Goal: Information Seeking & Learning: Learn about a topic

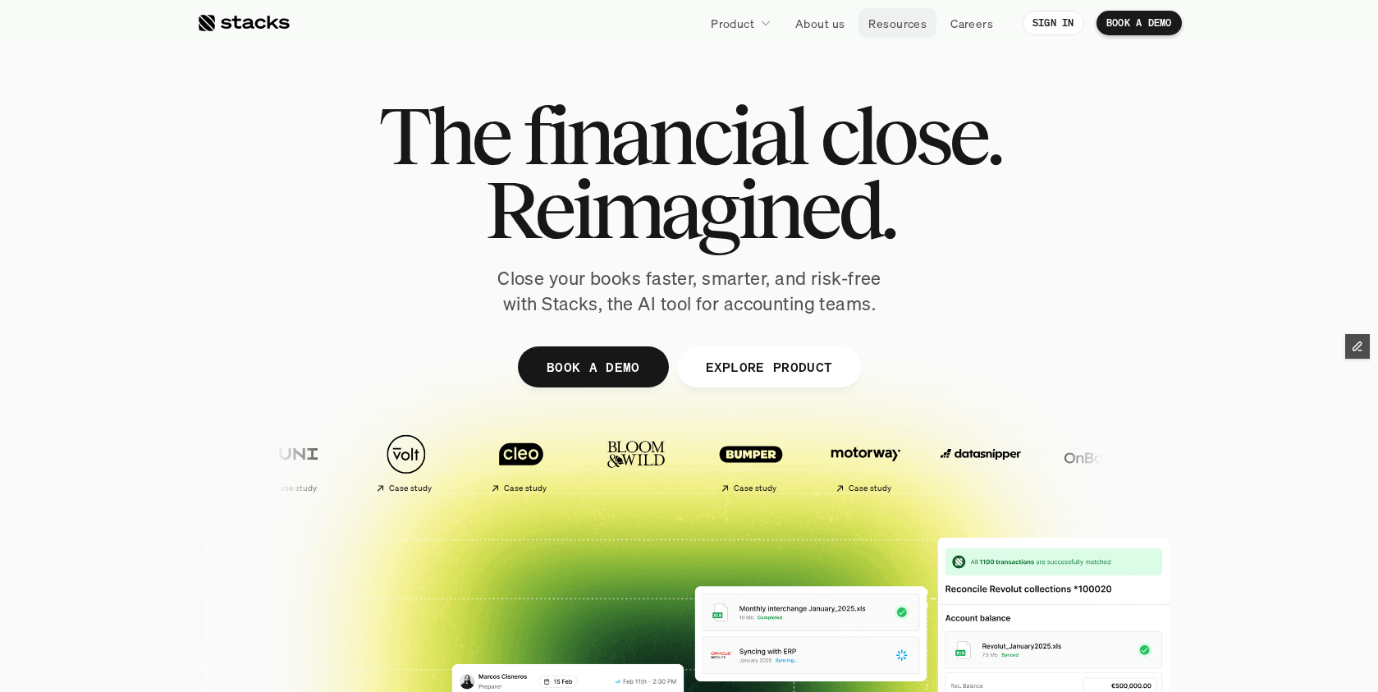
click at [896, 23] on p "Resources" at bounding box center [898, 23] width 58 height 17
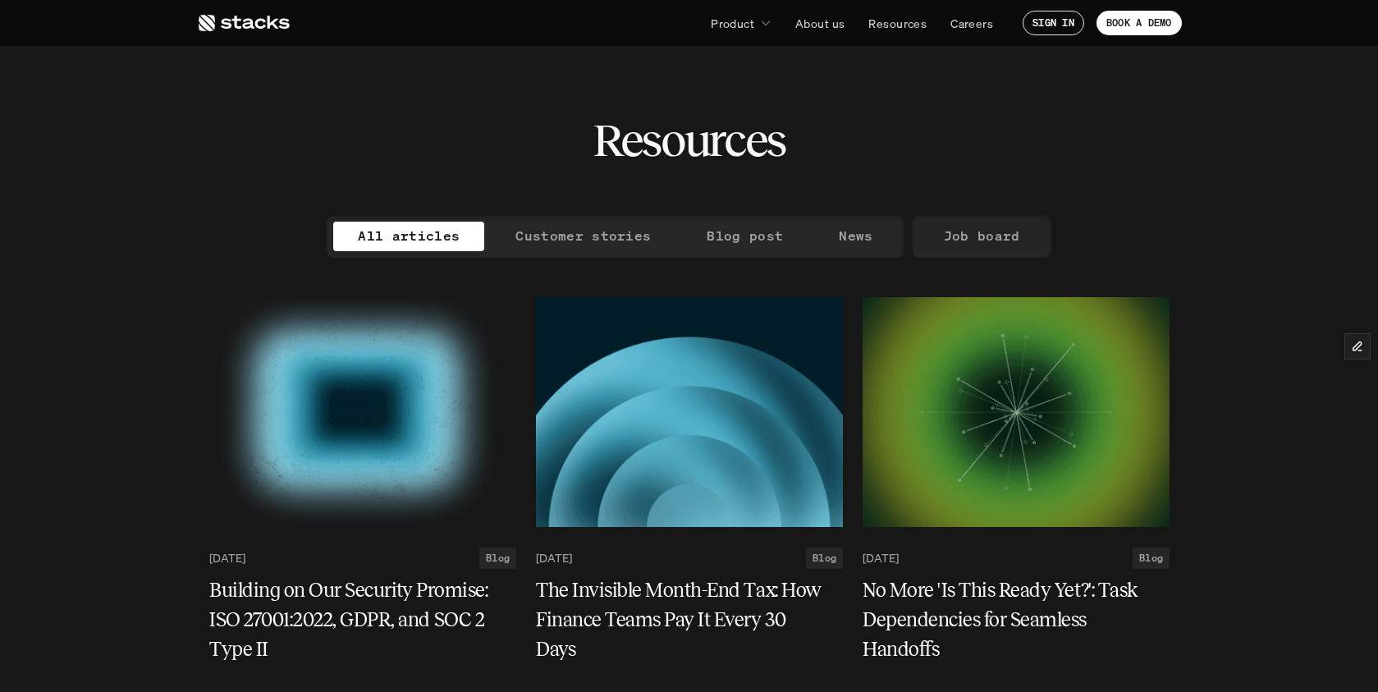
click at [980, 235] on p "Job board" at bounding box center [982, 236] width 76 height 24
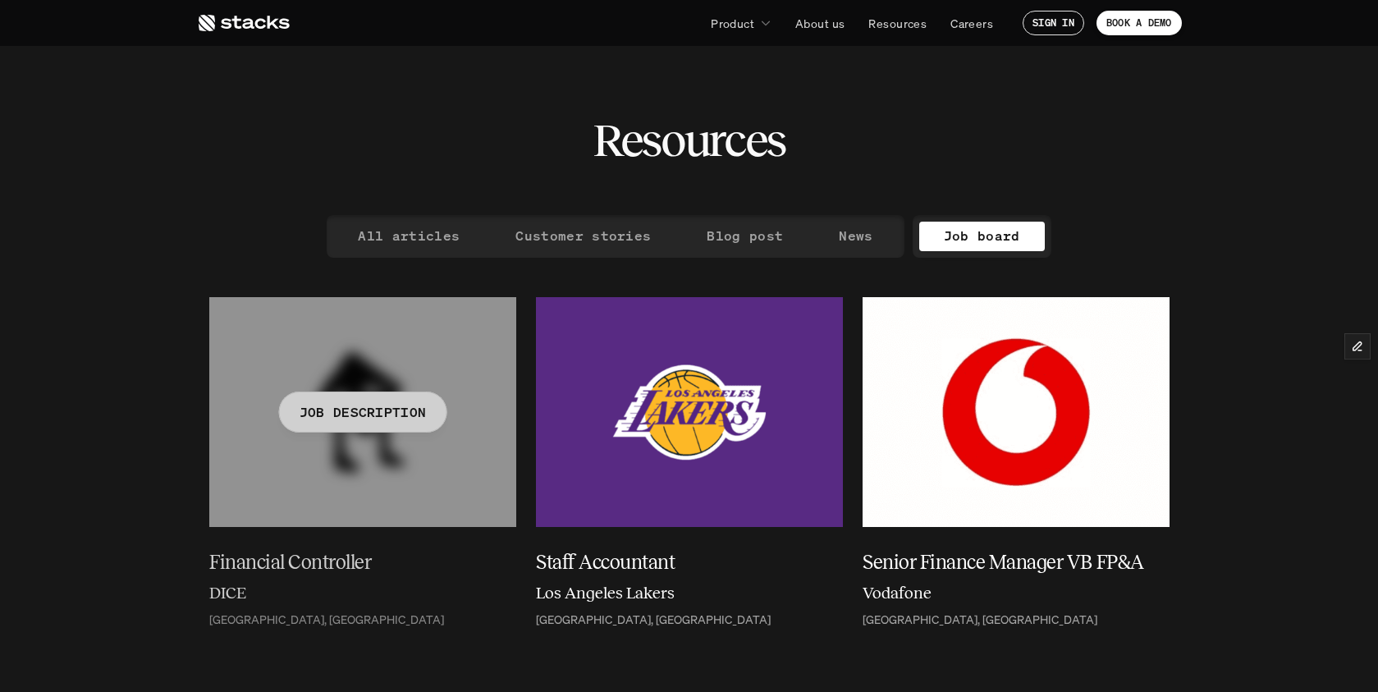
click at [311, 566] on h5 "Financial Controller" at bounding box center [352, 563] width 287 height 30
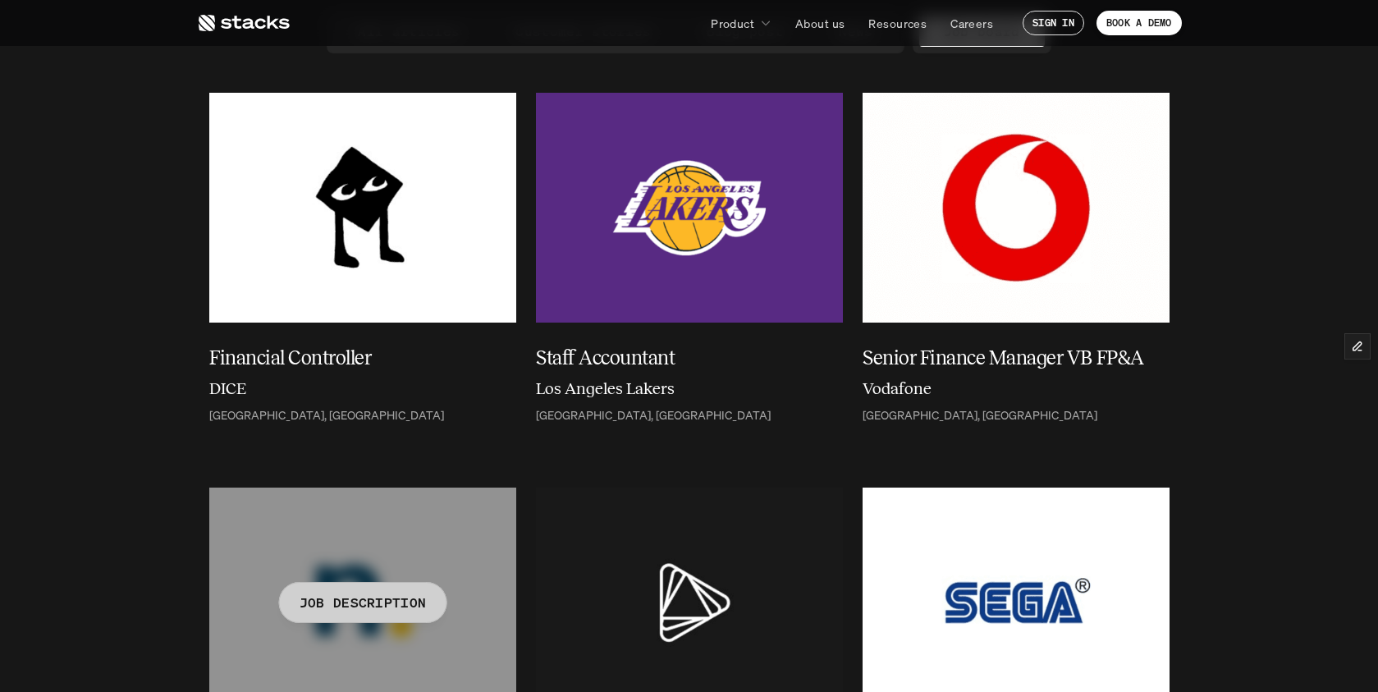
scroll to position [256, 0]
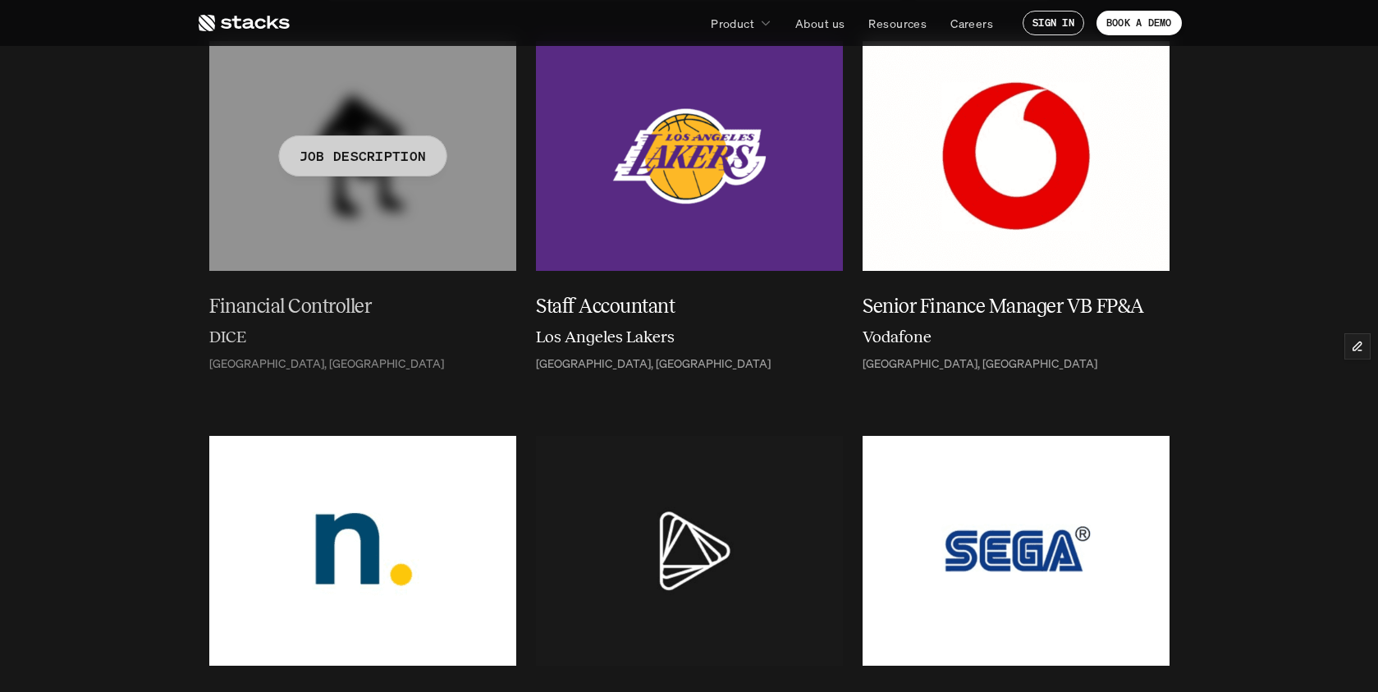
click at [322, 304] on h5 "Financial Controller" at bounding box center [352, 306] width 287 height 30
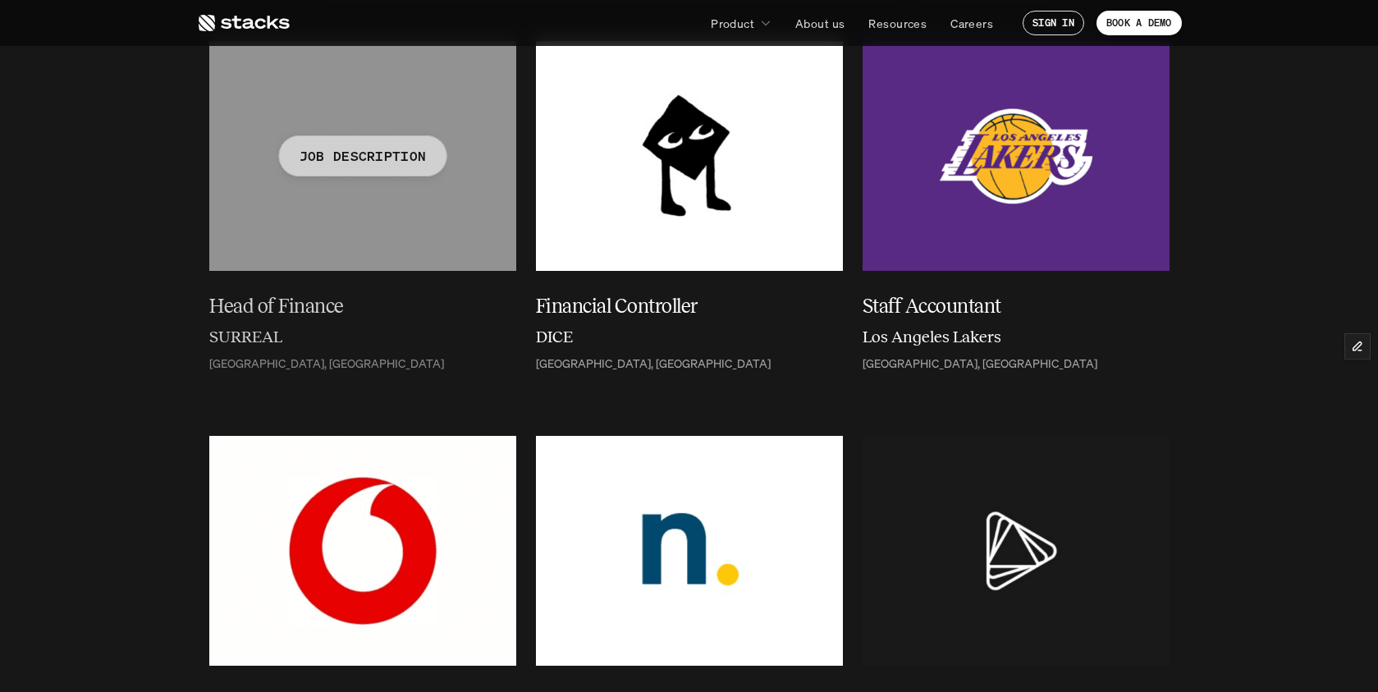
click at [304, 308] on h5 "Head of Finance" at bounding box center [352, 306] width 287 height 30
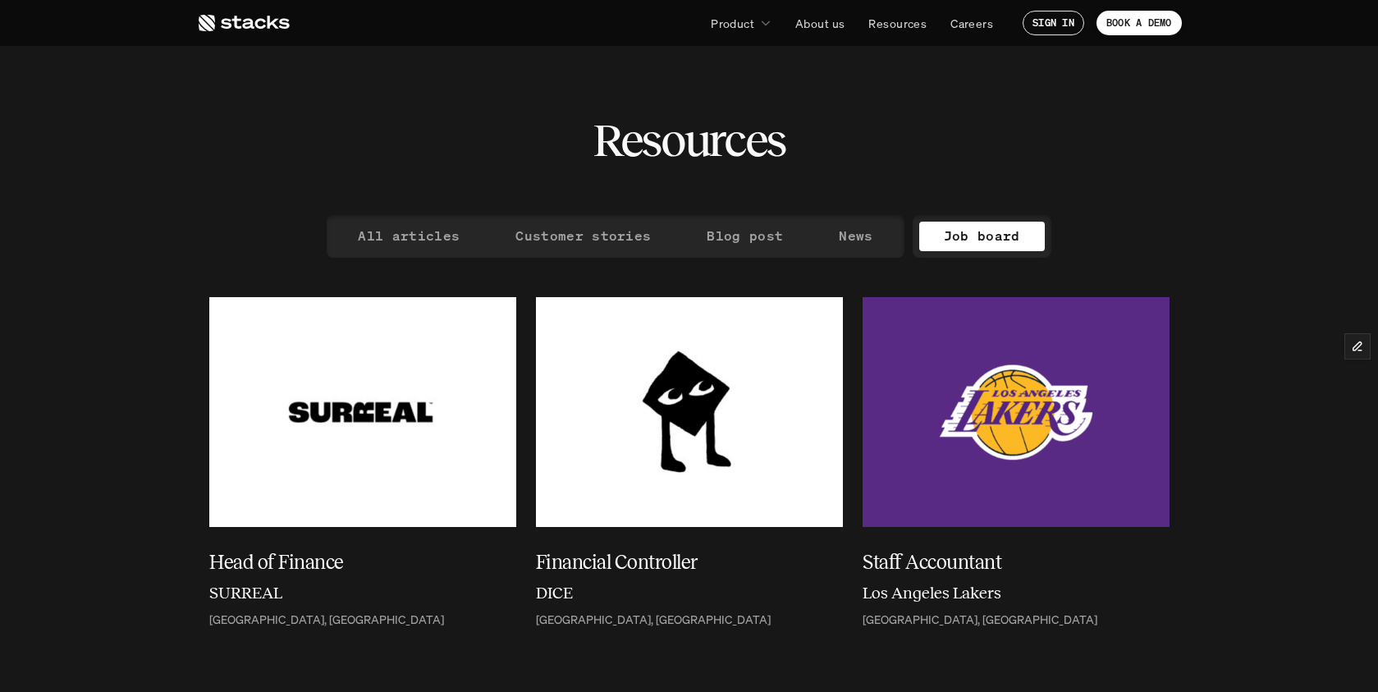
scroll to position [100, 0]
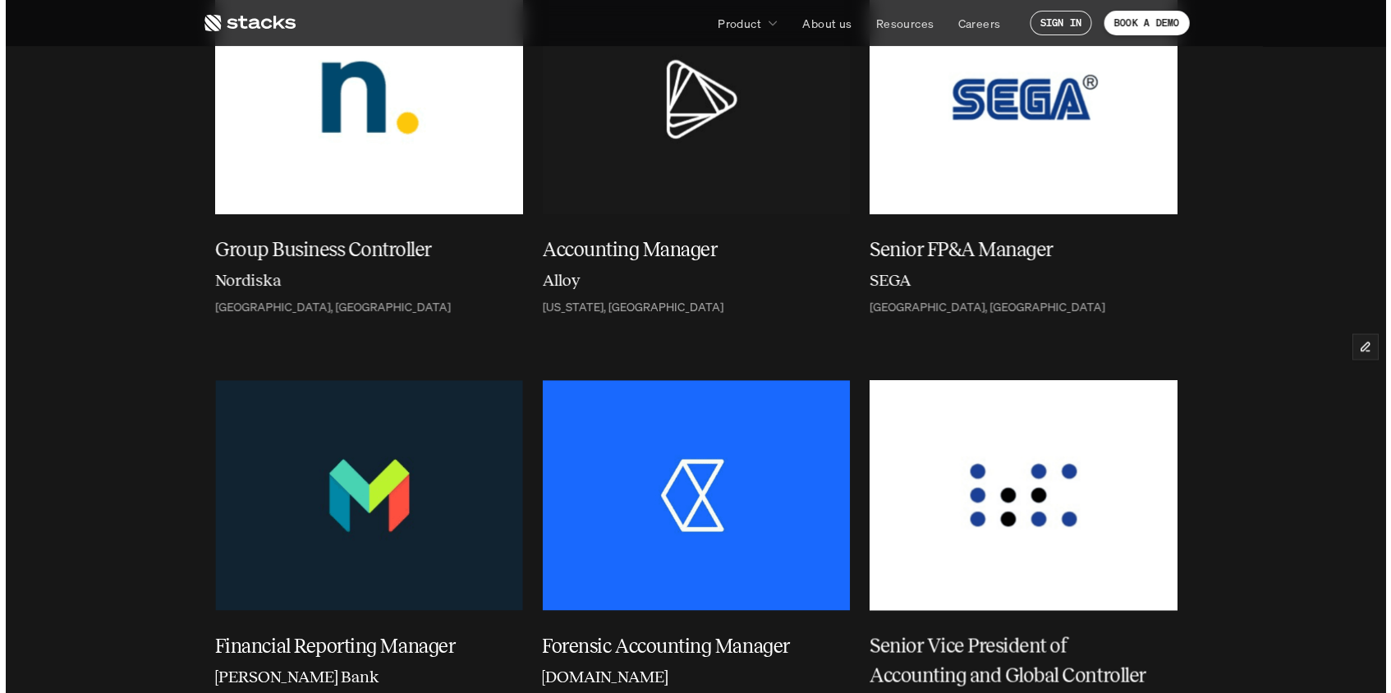
scroll to position [942, 0]
